Goal: Task Accomplishment & Management: Manage account settings

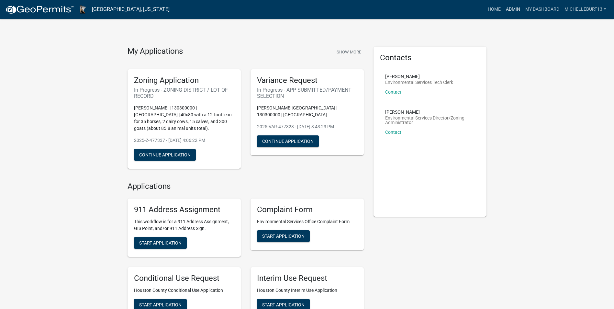
drag, startPoint x: 509, startPoint y: 10, endPoint x: 482, endPoint y: 21, distance: 29.1
click at [509, 10] on link "Admin" at bounding box center [513, 9] width 19 height 12
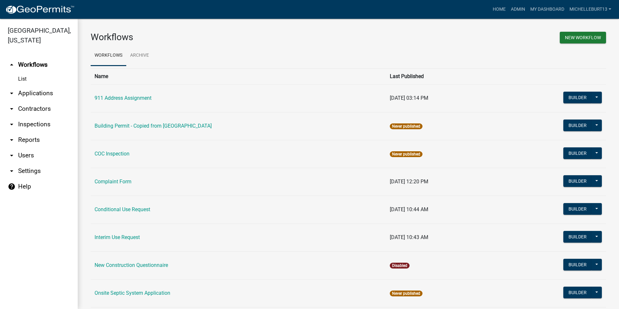
click at [36, 92] on link "arrow_drop_down Applications" at bounding box center [39, 94] width 78 height 16
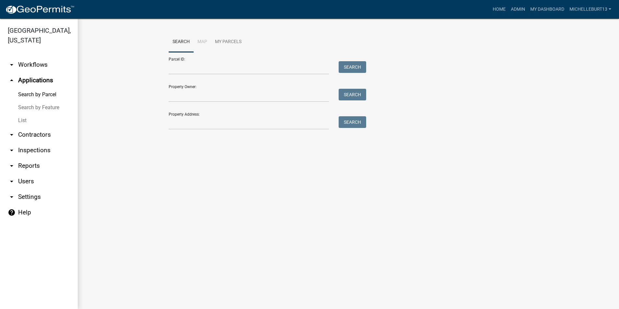
click at [23, 119] on link "List" at bounding box center [39, 120] width 78 height 13
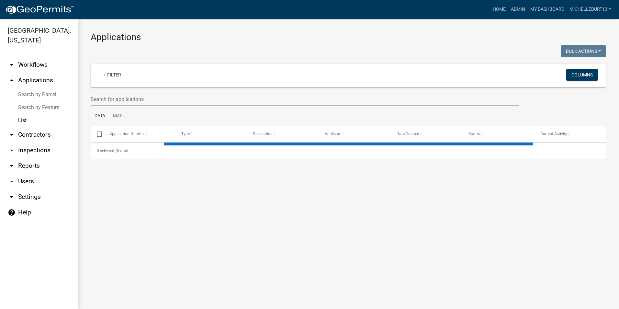
select select "3: 100"
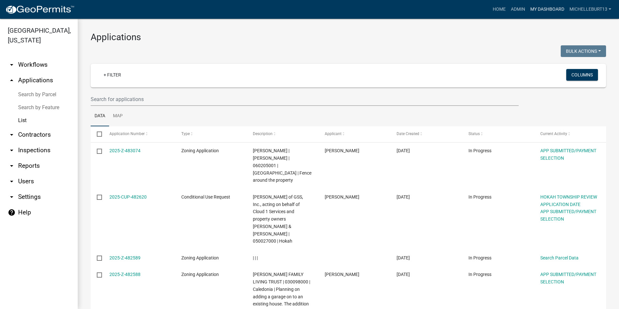
click at [543, 9] on link "My Dashboard" at bounding box center [547, 9] width 39 height 12
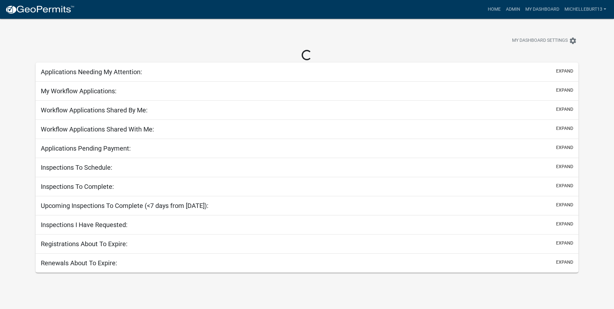
select select "3: 100"
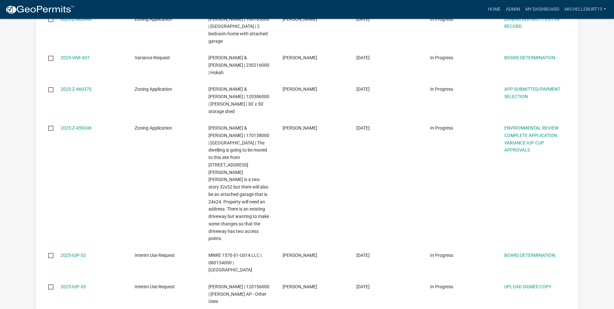
scroll to position [1490, 0]
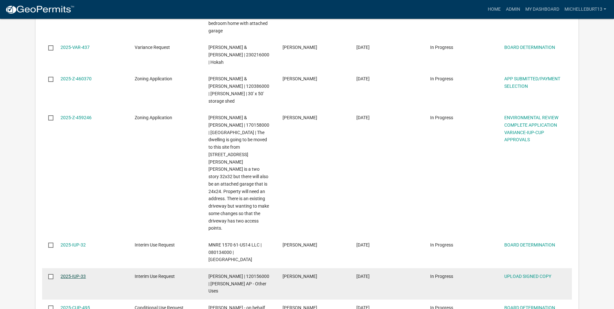
click at [76, 274] on link "2025-IUP-33" at bounding box center [73, 276] width 25 height 5
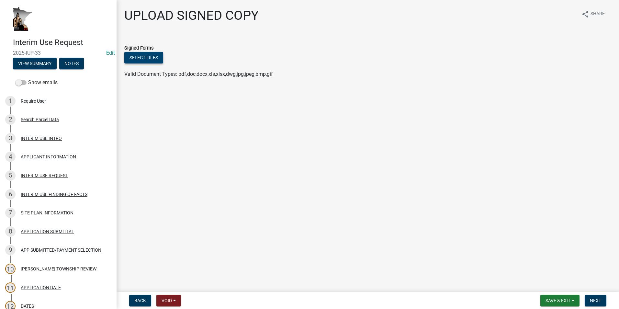
click at [142, 60] on button "Select files" at bounding box center [143, 58] width 39 height 12
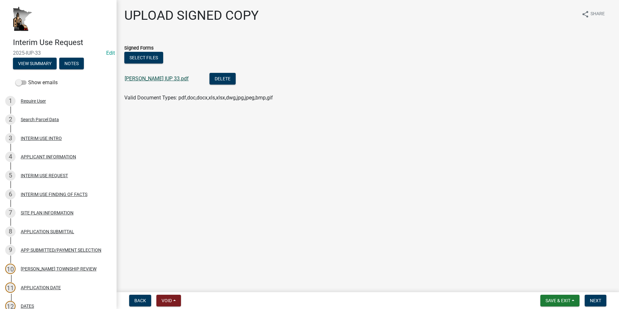
click at [158, 78] on link "[PERSON_NAME] IUP 33.pdf" at bounding box center [157, 78] width 64 height 6
click at [576, 303] on button "Save & Exit" at bounding box center [560, 301] width 39 height 12
click at [562, 286] on button "Save & Exit" at bounding box center [554, 284] width 52 height 16
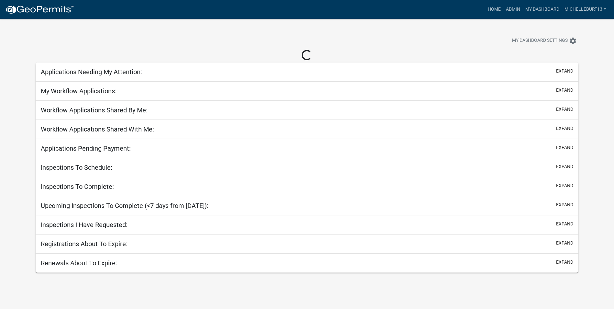
select select "3: 100"
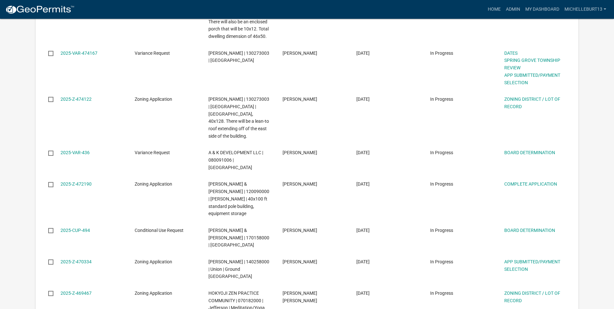
scroll to position [1101, 0]
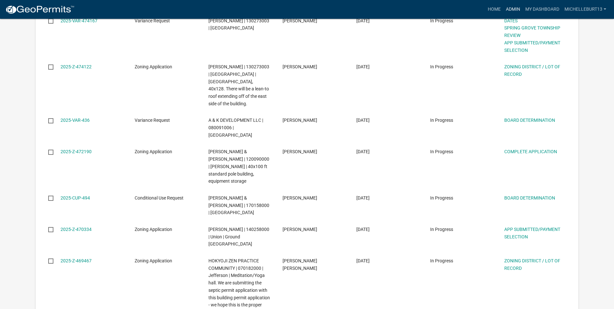
click at [507, 6] on link "Admin" at bounding box center [513, 9] width 19 height 12
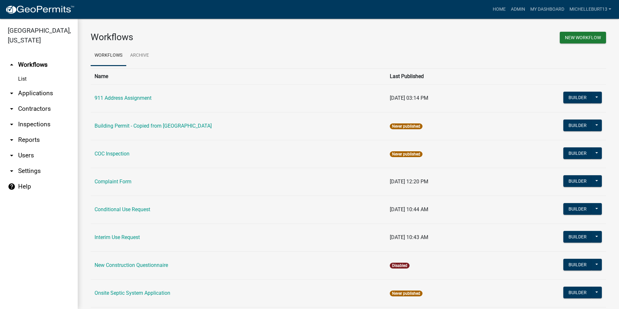
click at [29, 89] on link "arrow_drop_down Applications" at bounding box center [39, 94] width 78 height 16
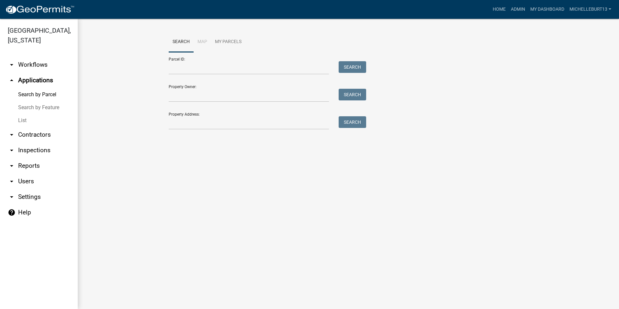
click at [25, 118] on link "List" at bounding box center [39, 120] width 78 height 13
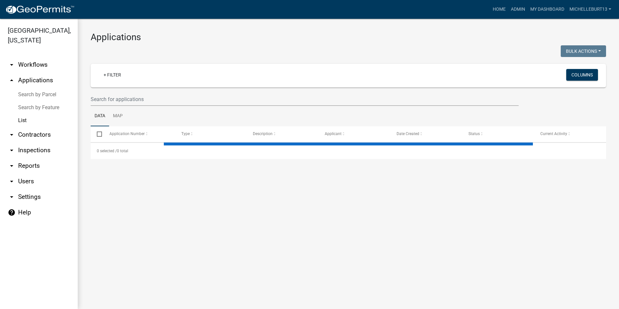
select select "3: 100"
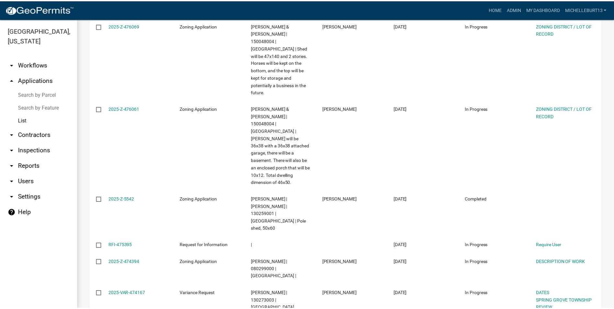
scroll to position [1134, 0]
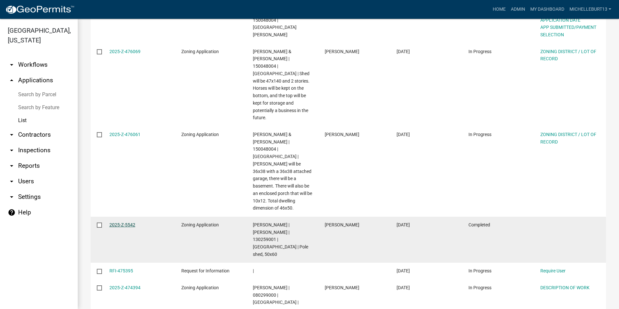
click at [130, 222] on link "2025-Z-5542" at bounding box center [122, 224] width 26 height 5
